Goal: Task Accomplishment & Management: Use online tool/utility

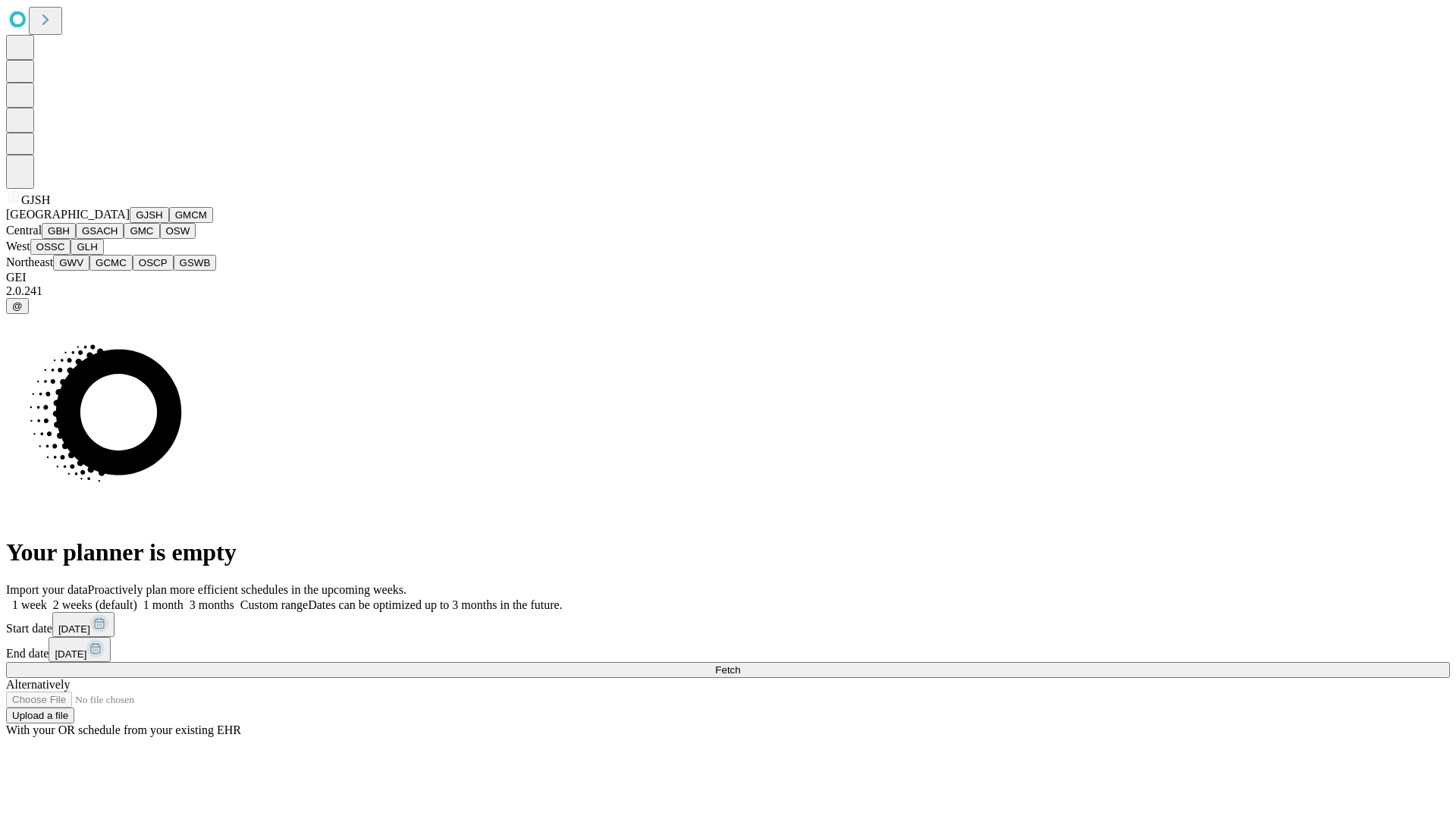
click at [129, 223] on button "GJSH" at bounding box center [149, 214] width 40 height 16
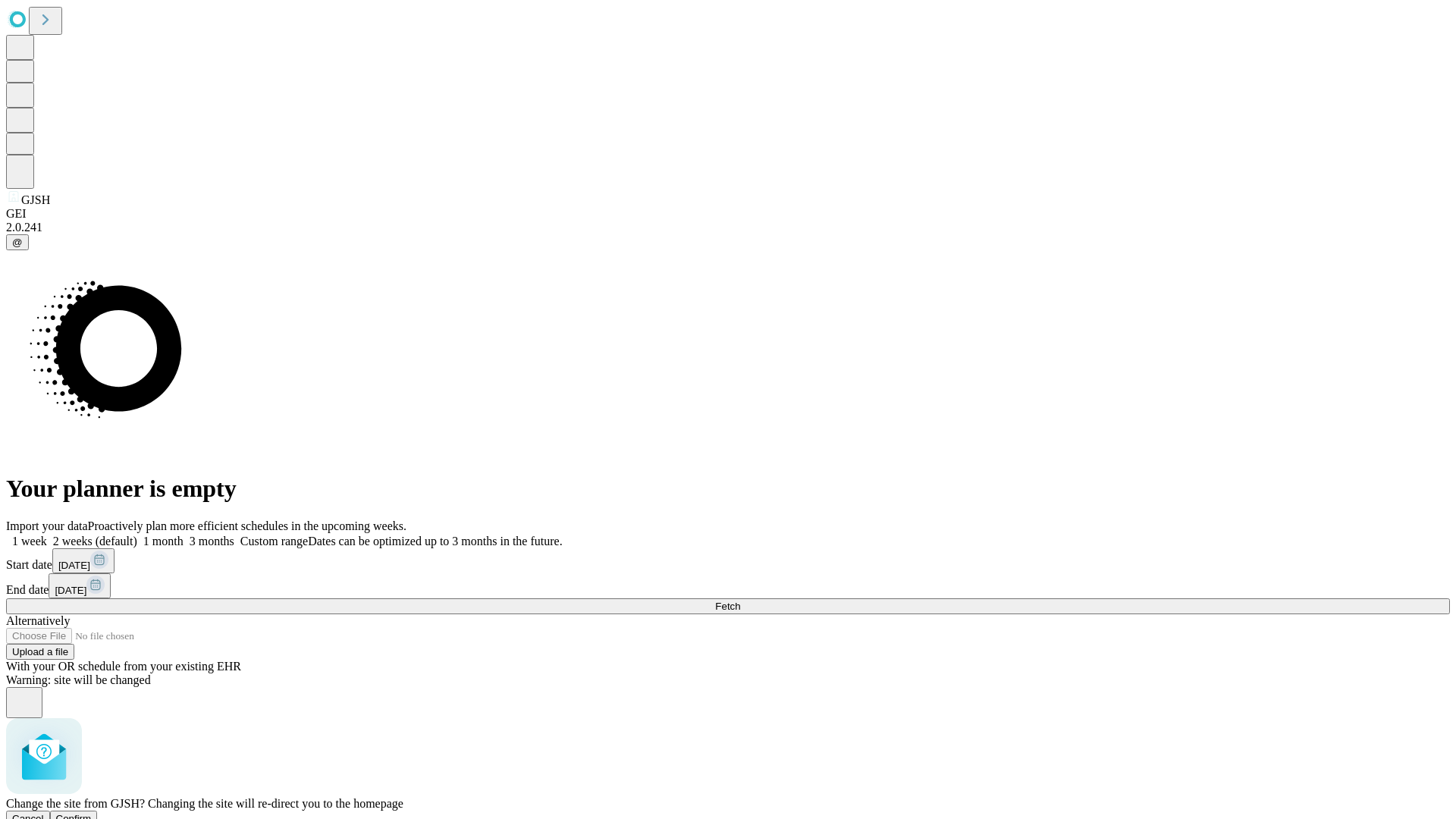
click at [92, 813] on span "Confirm" at bounding box center [73, 818] width 36 height 11
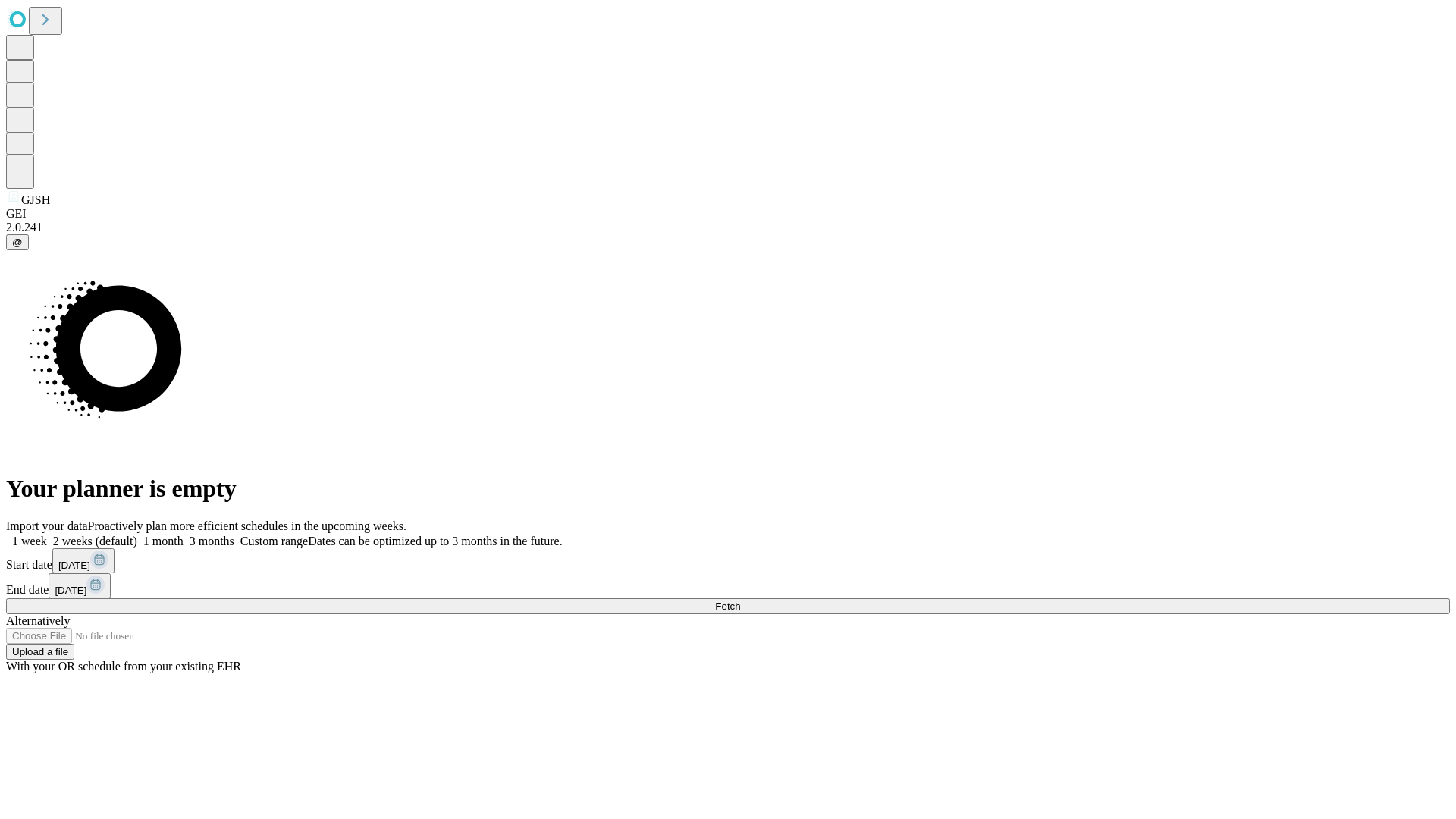
click at [137, 534] on label "2 weeks (default)" at bounding box center [92, 540] width 90 height 13
click at [740, 601] on span "Fetch" at bounding box center [727, 606] width 25 height 11
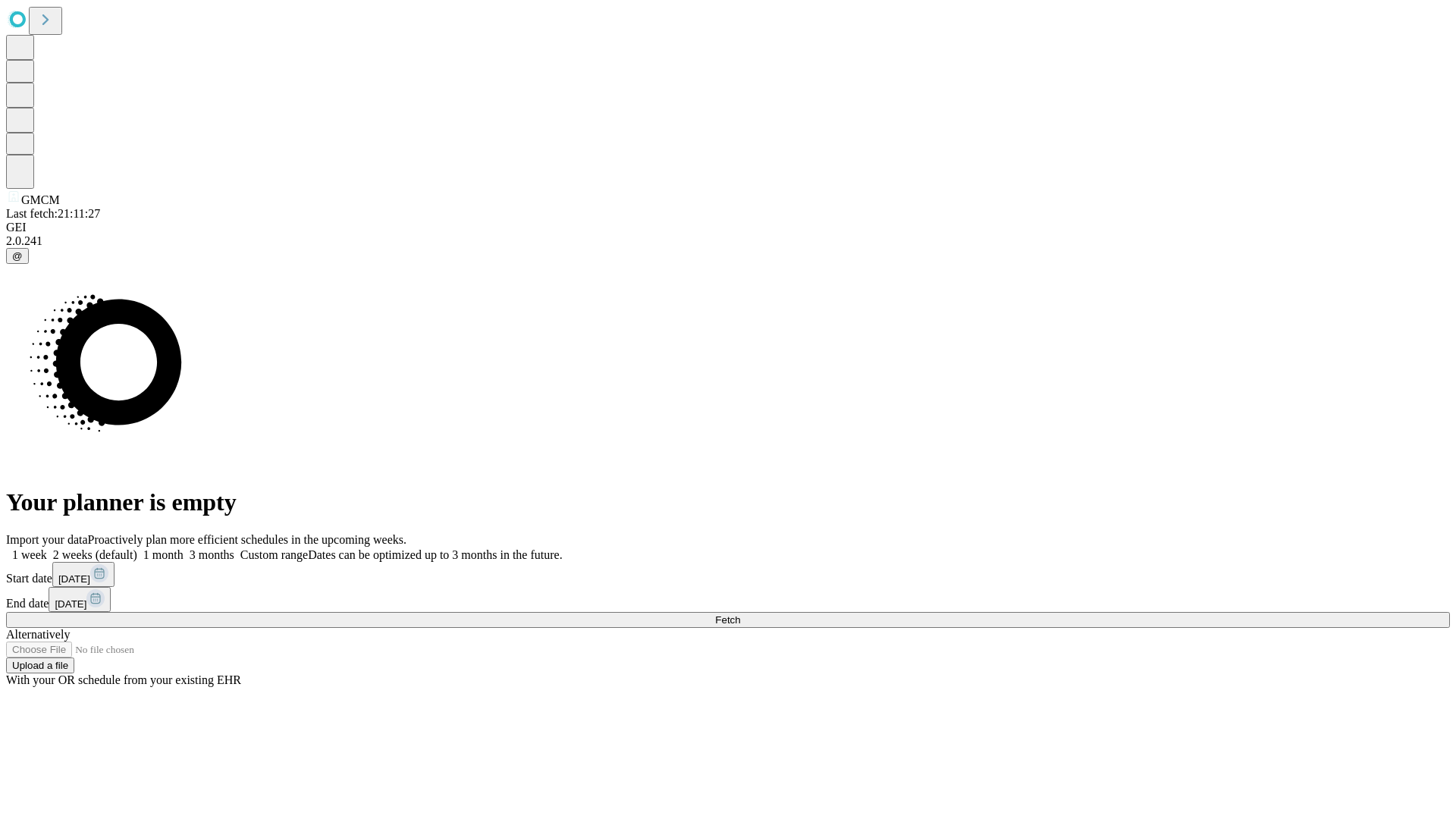
click at [137, 548] on label "2 weeks (default)" at bounding box center [92, 554] width 90 height 13
click at [740, 614] on span "Fetch" at bounding box center [727, 619] width 25 height 11
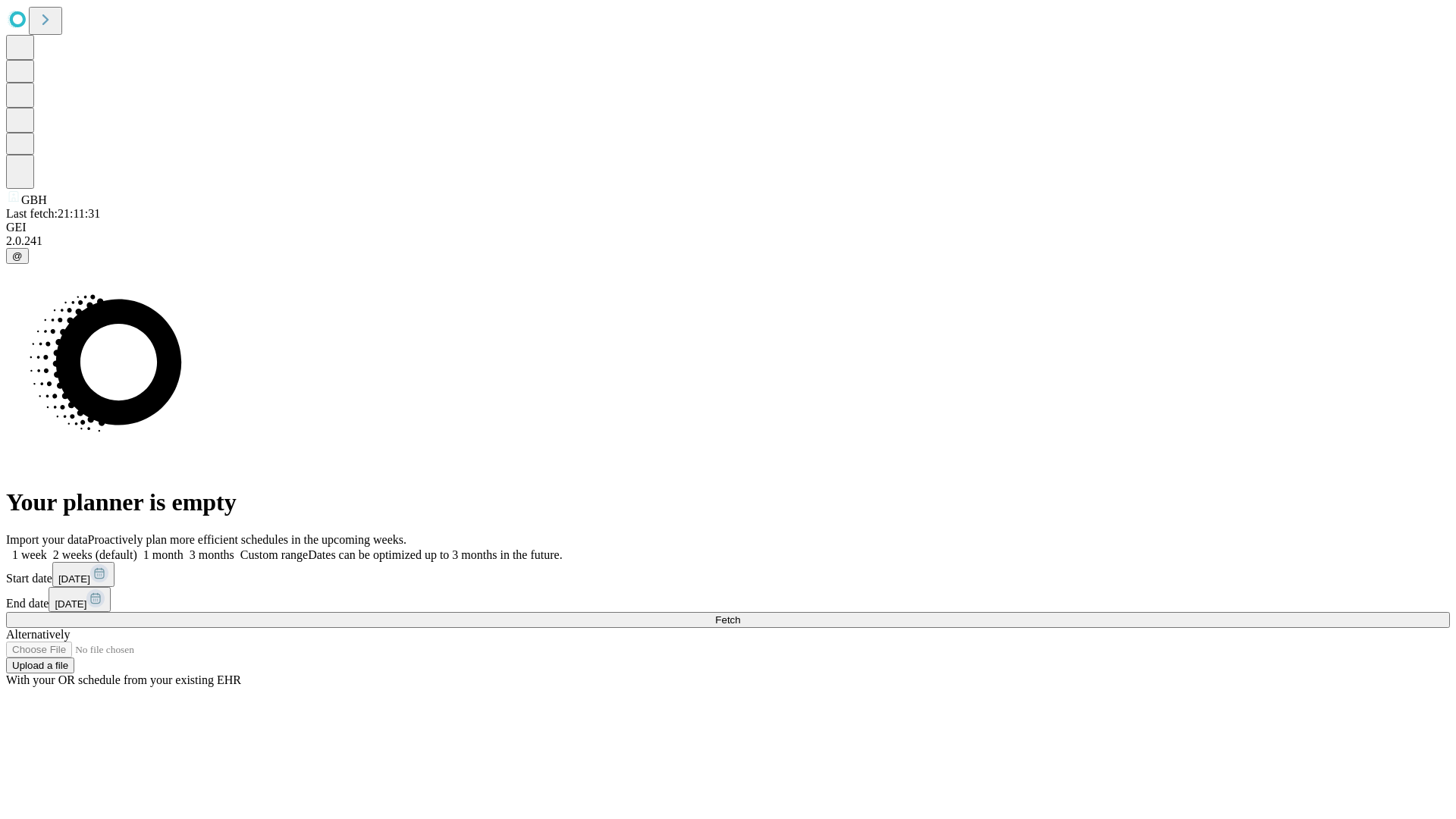
click at [740, 614] on span "Fetch" at bounding box center [727, 619] width 25 height 11
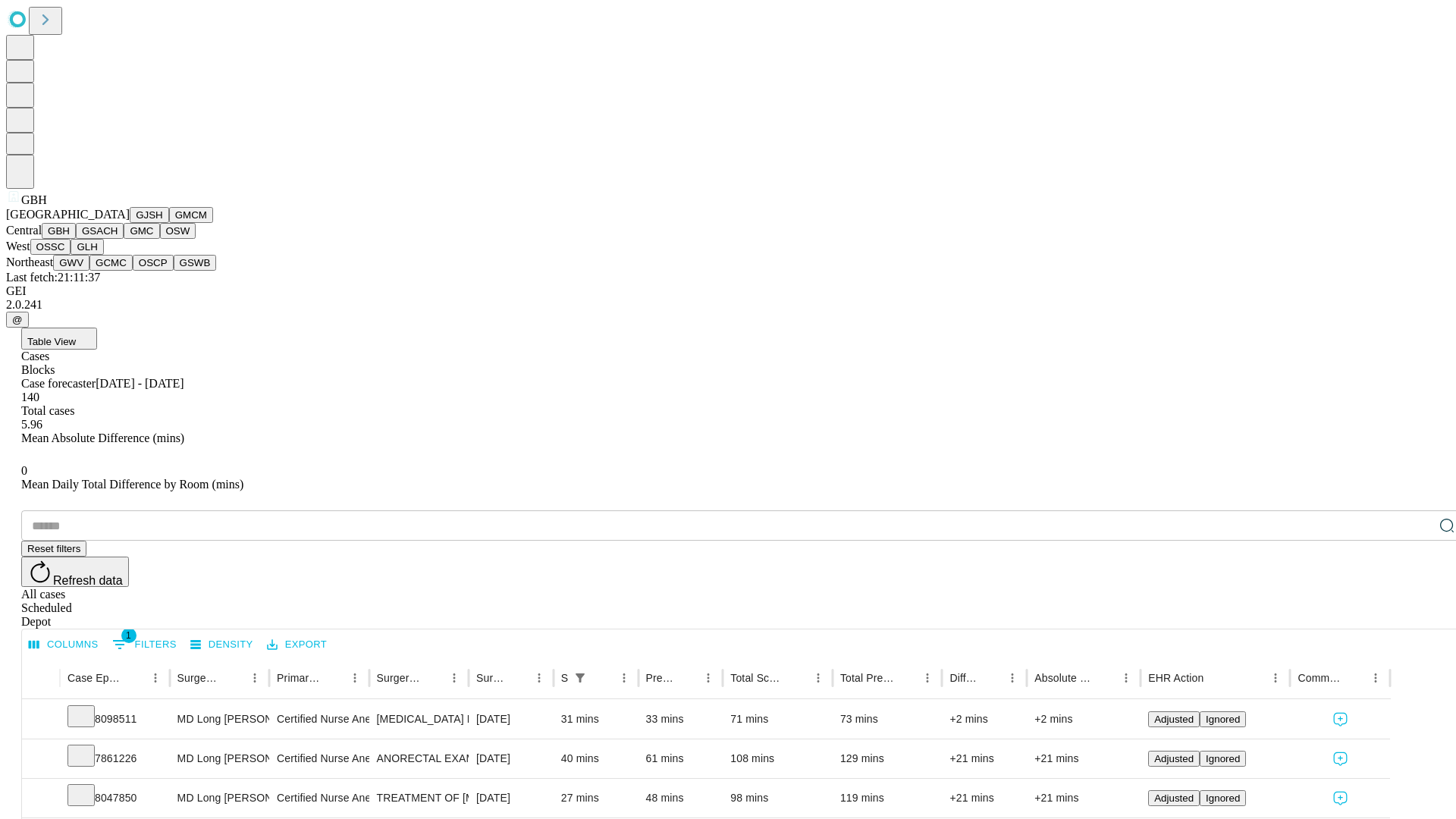
click at [118, 239] on button "GSACH" at bounding box center [100, 230] width 47 height 16
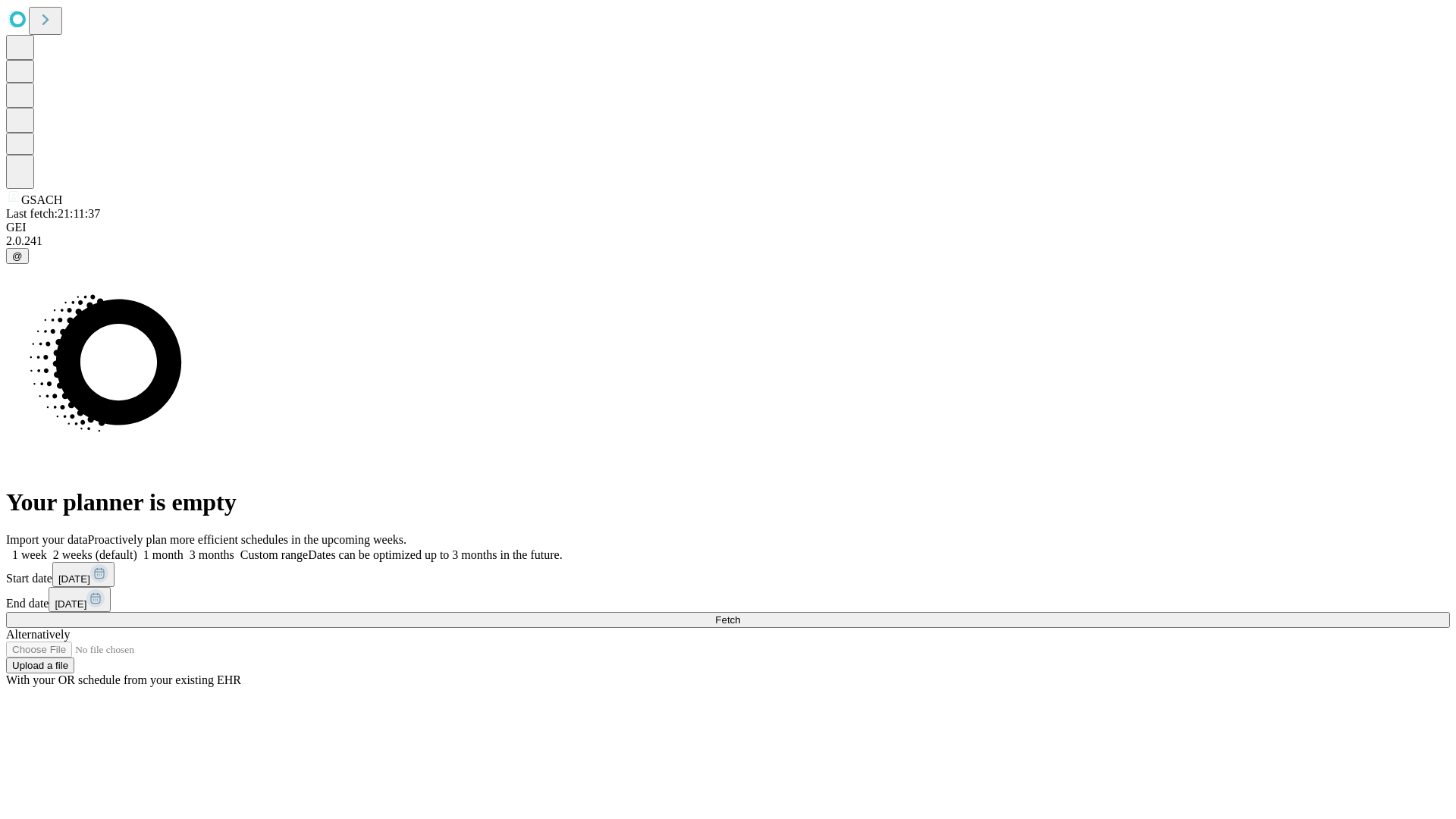
click at [137, 548] on label "2 weeks (default)" at bounding box center [92, 554] width 90 height 13
click at [740, 614] on span "Fetch" at bounding box center [727, 619] width 25 height 11
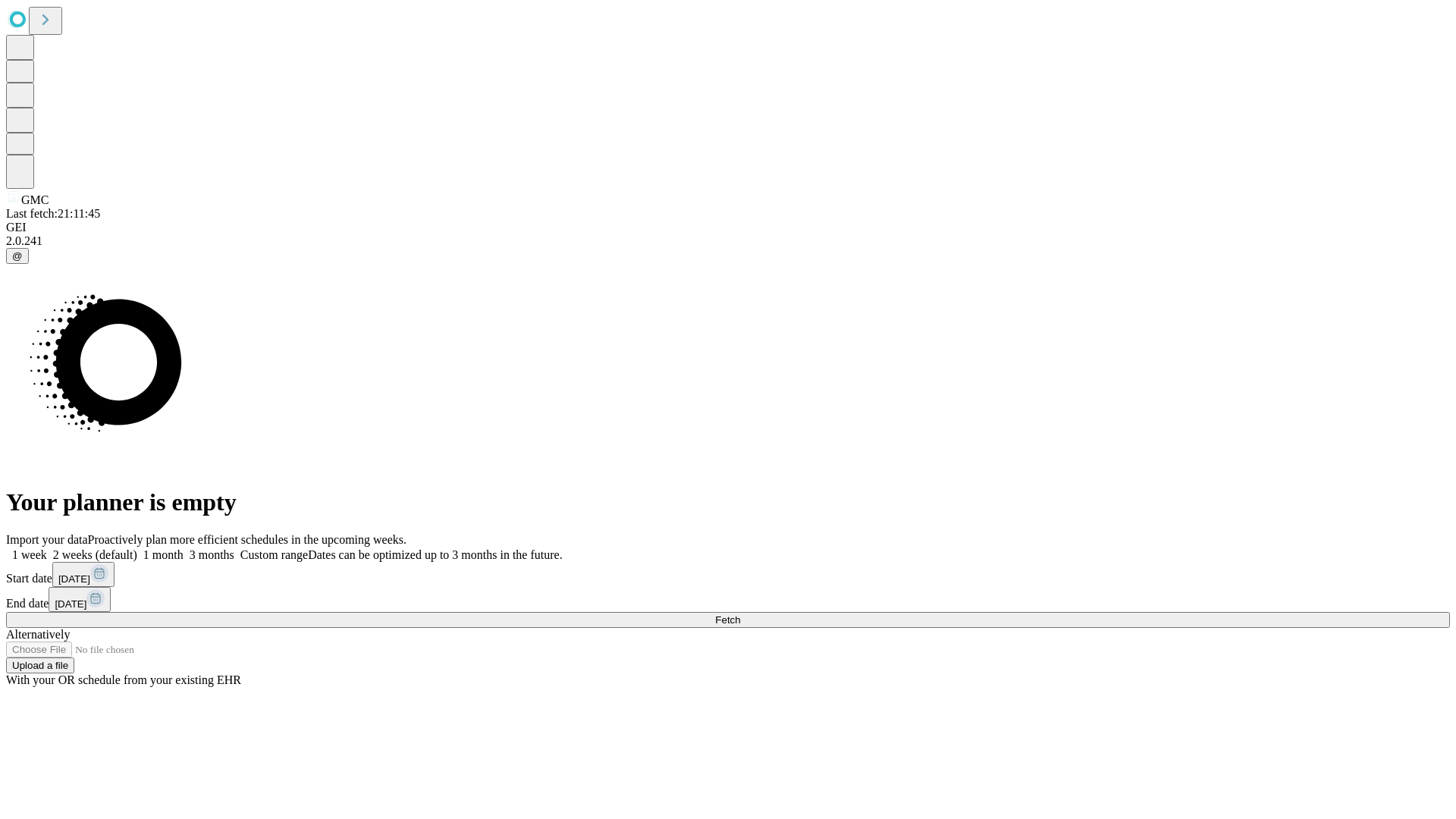
click at [137, 548] on label "2 weeks (default)" at bounding box center [92, 554] width 90 height 13
click at [740, 614] on span "Fetch" at bounding box center [727, 619] width 25 height 11
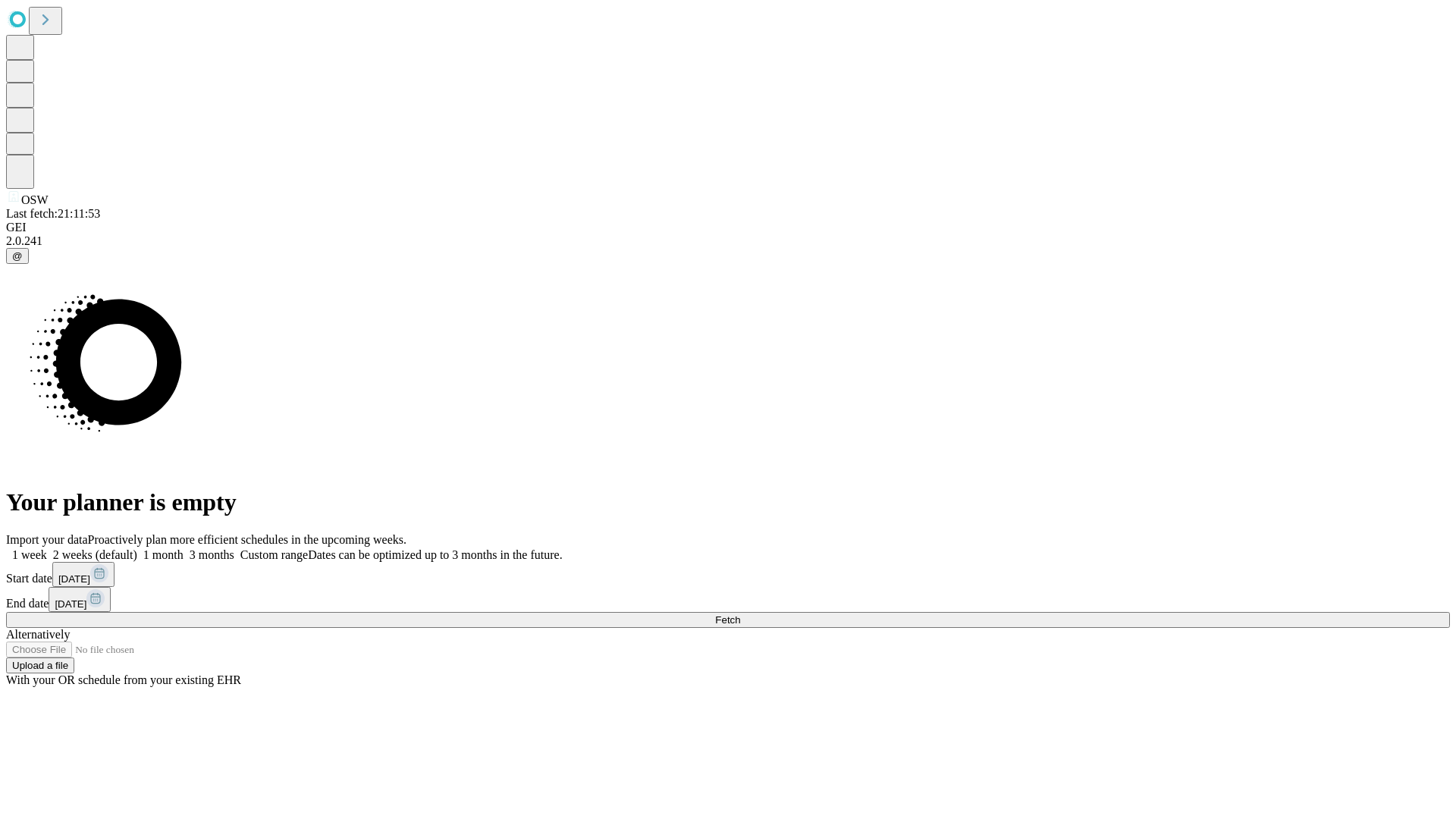
click at [740, 614] on span "Fetch" at bounding box center [727, 619] width 25 height 11
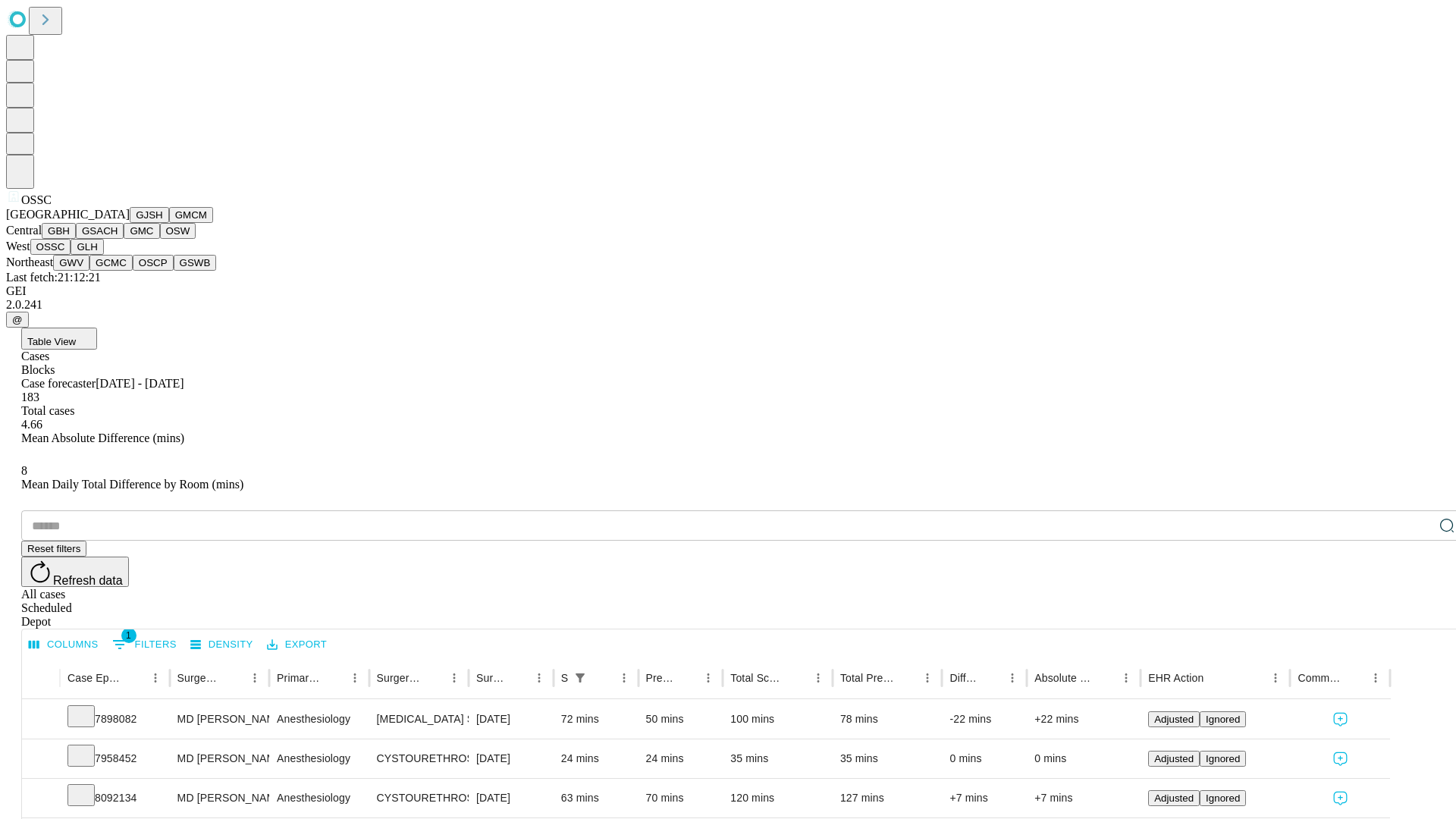
click at [103, 255] on button "GLH" at bounding box center [87, 246] width 33 height 16
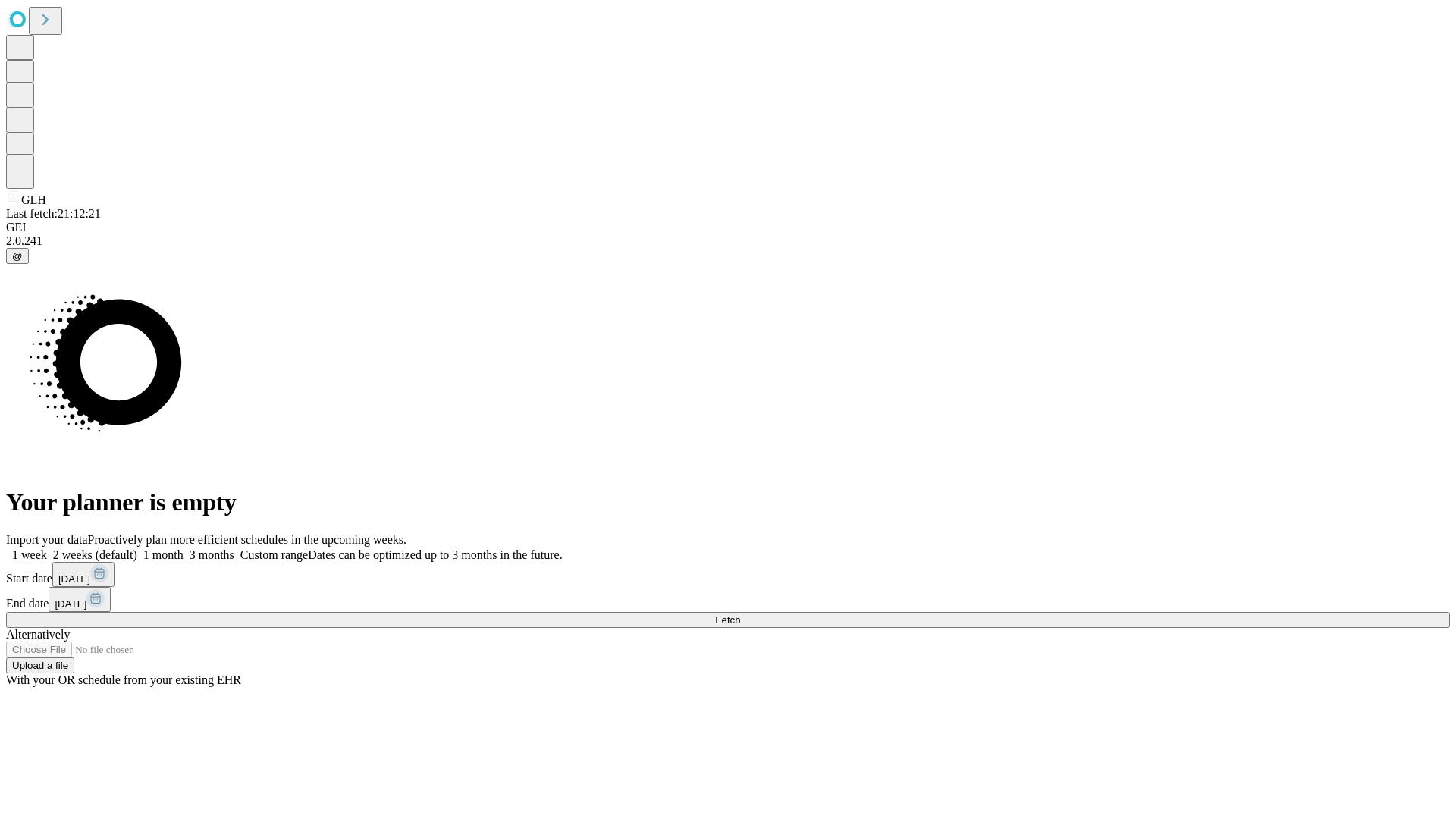
click at [137, 548] on label "2 weeks (default)" at bounding box center [92, 554] width 90 height 13
click at [740, 614] on span "Fetch" at bounding box center [727, 619] width 25 height 11
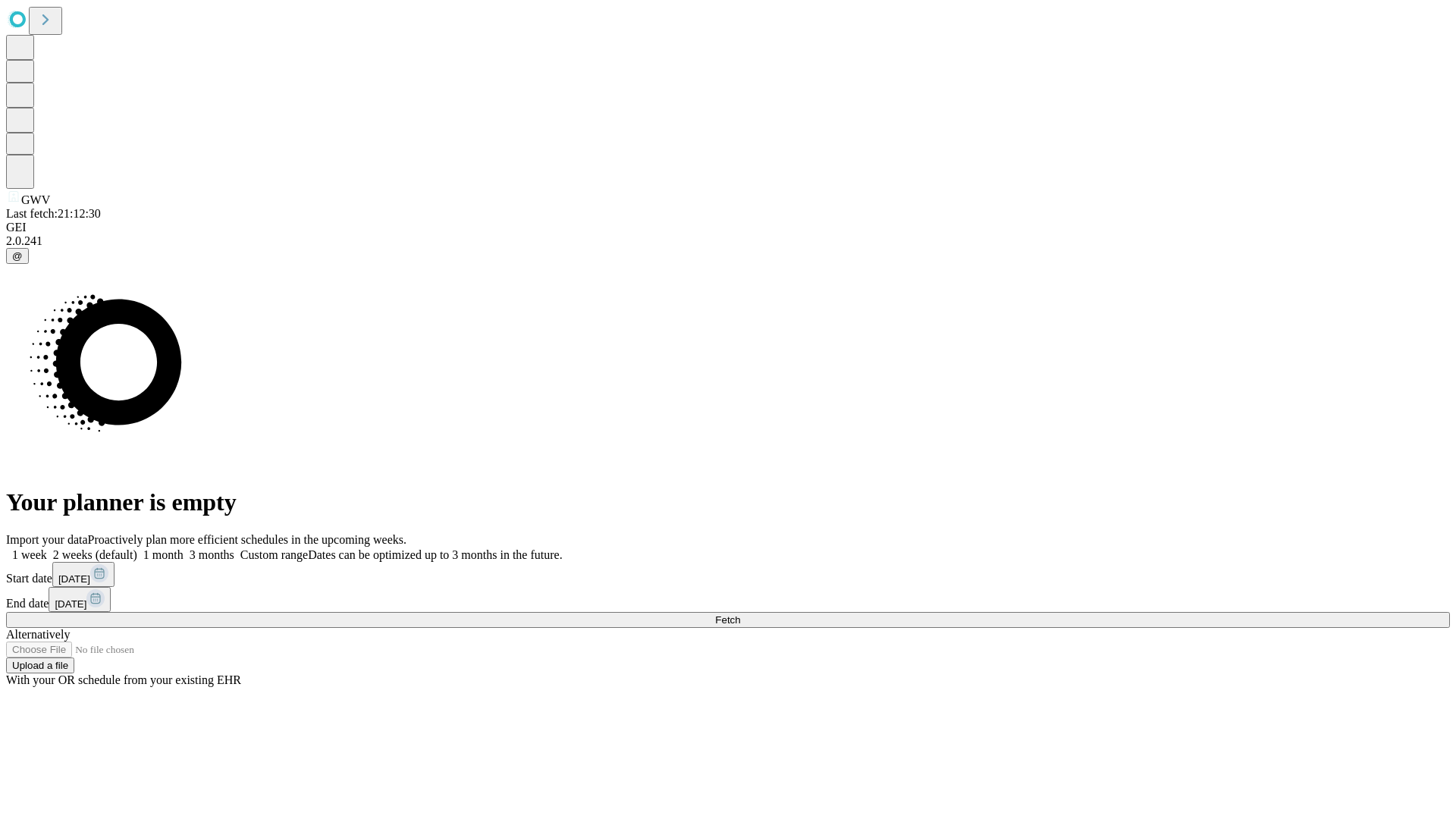
click at [137, 548] on label "2 weeks (default)" at bounding box center [92, 554] width 90 height 13
click at [740, 614] on span "Fetch" at bounding box center [727, 619] width 25 height 11
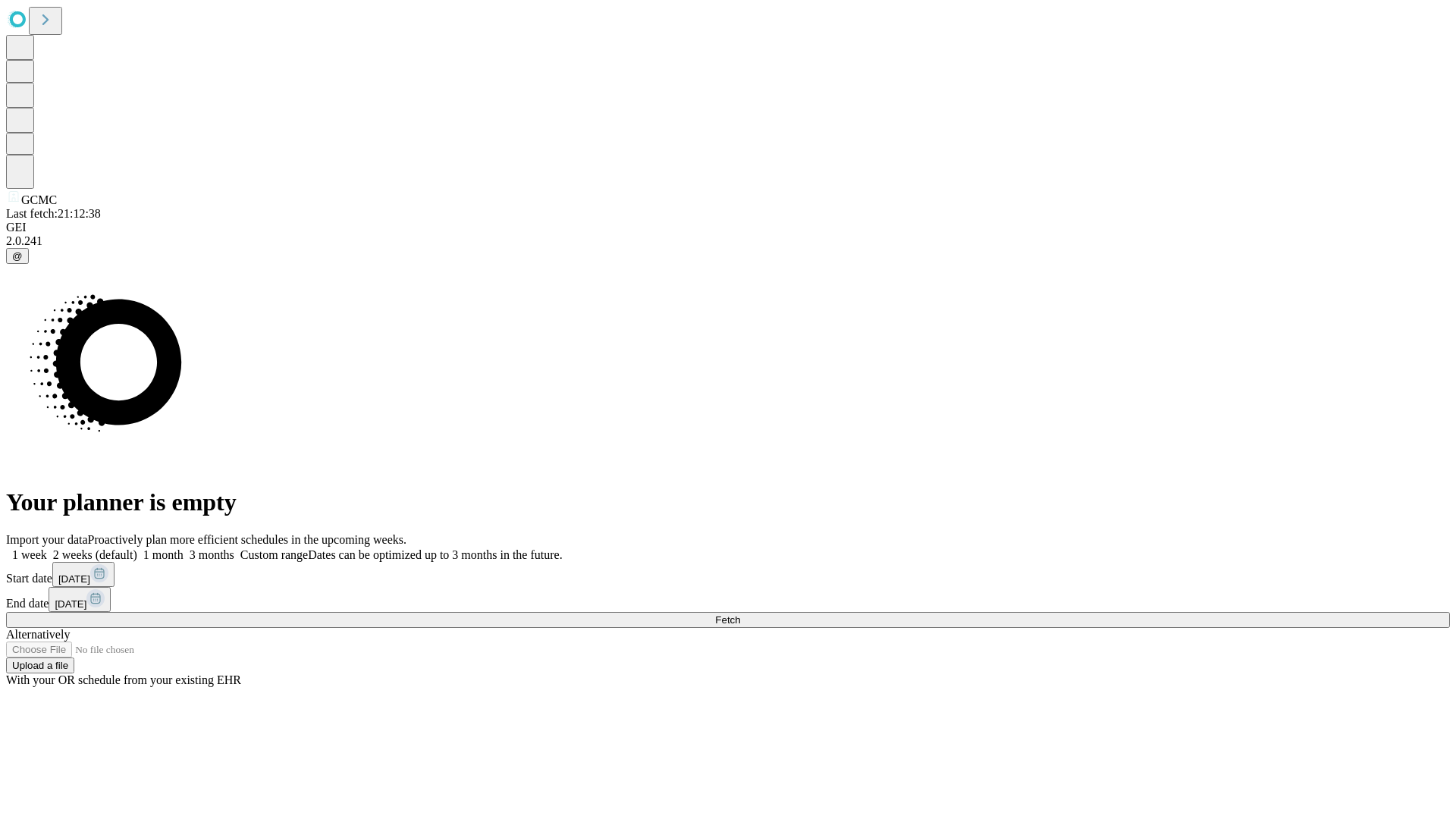
click at [137, 548] on label "2 weeks (default)" at bounding box center [92, 554] width 90 height 13
click at [740, 614] on span "Fetch" at bounding box center [727, 619] width 25 height 11
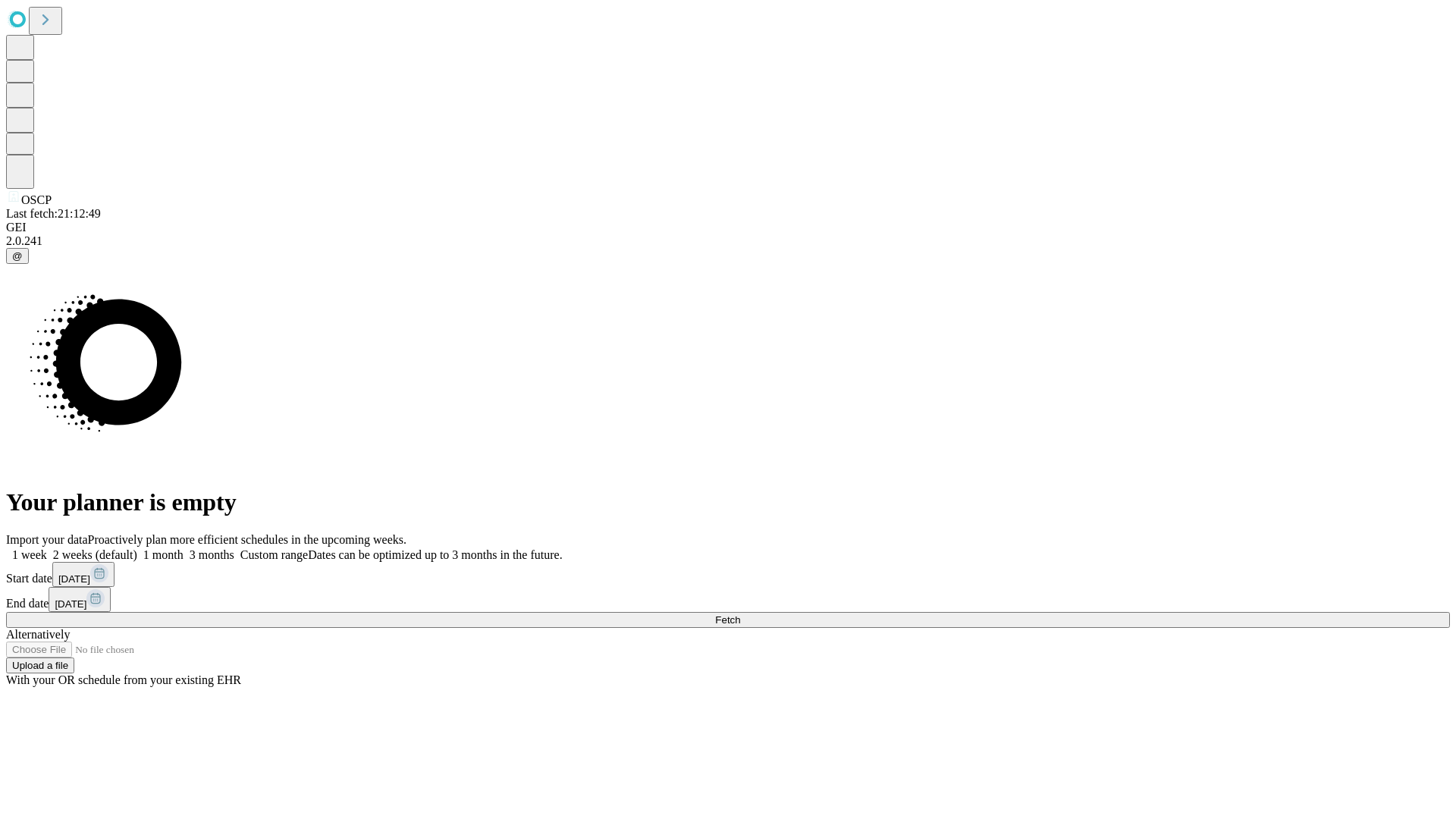
click at [137, 548] on label "2 weeks (default)" at bounding box center [92, 554] width 90 height 13
click at [740, 614] on span "Fetch" at bounding box center [727, 619] width 25 height 11
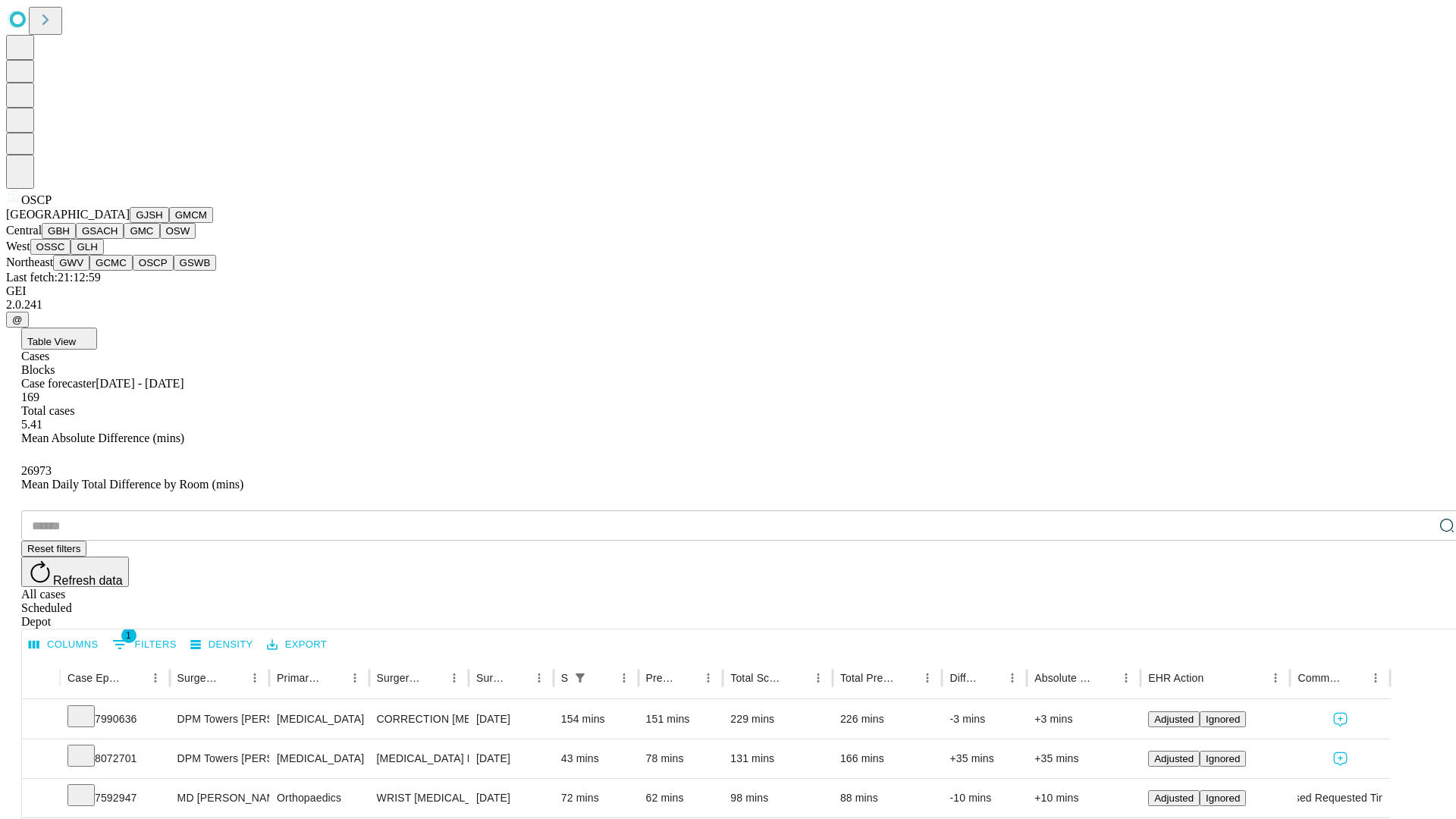
click at [174, 271] on button "GSWB" at bounding box center [195, 263] width 43 height 16
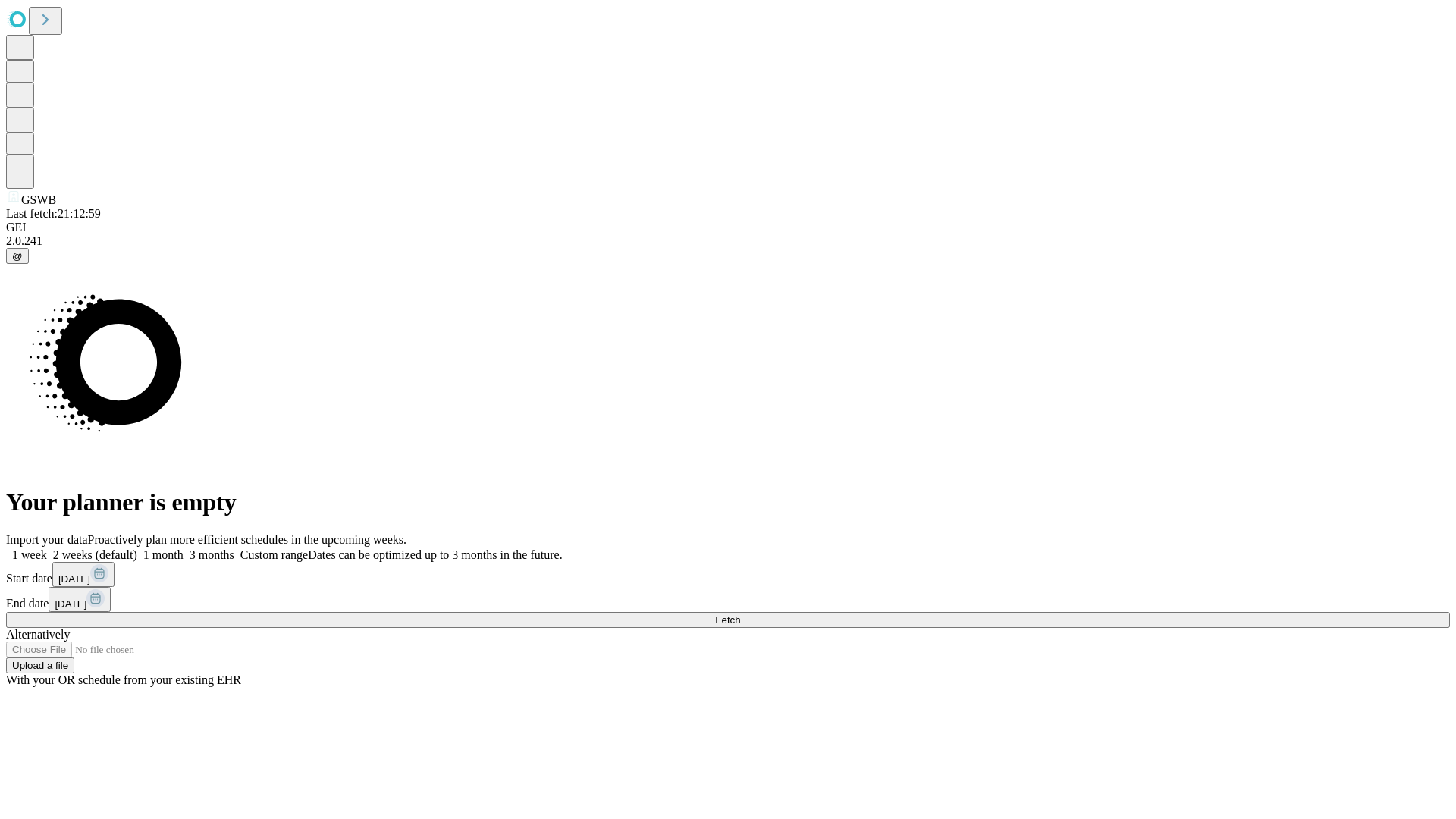
click at [137, 548] on label "2 weeks (default)" at bounding box center [92, 554] width 90 height 13
click at [740, 614] on span "Fetch" at bounding box center [727, 619] width 25 height 11
